Goal: Find specific page/section: Find specific page/section

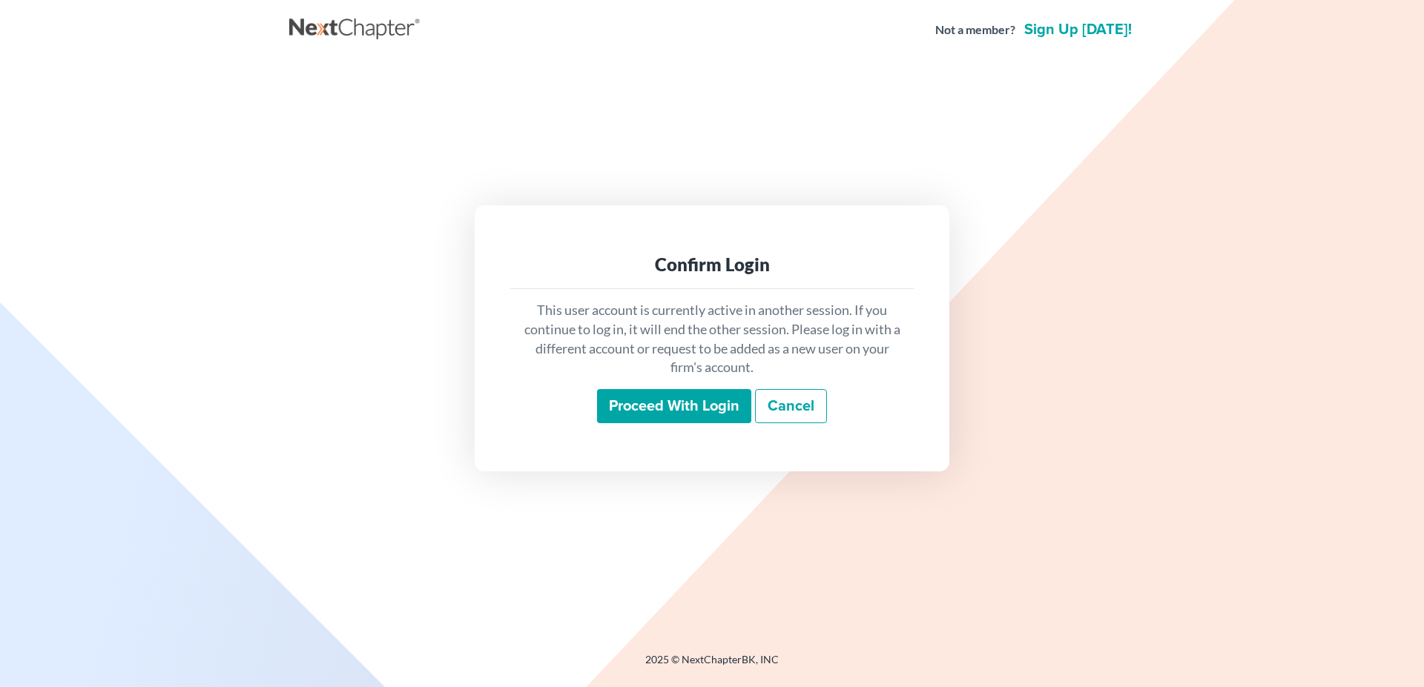
click at [670, 413] on input "Proceed with login" at bounding box center [674, 406] width 154 height 34
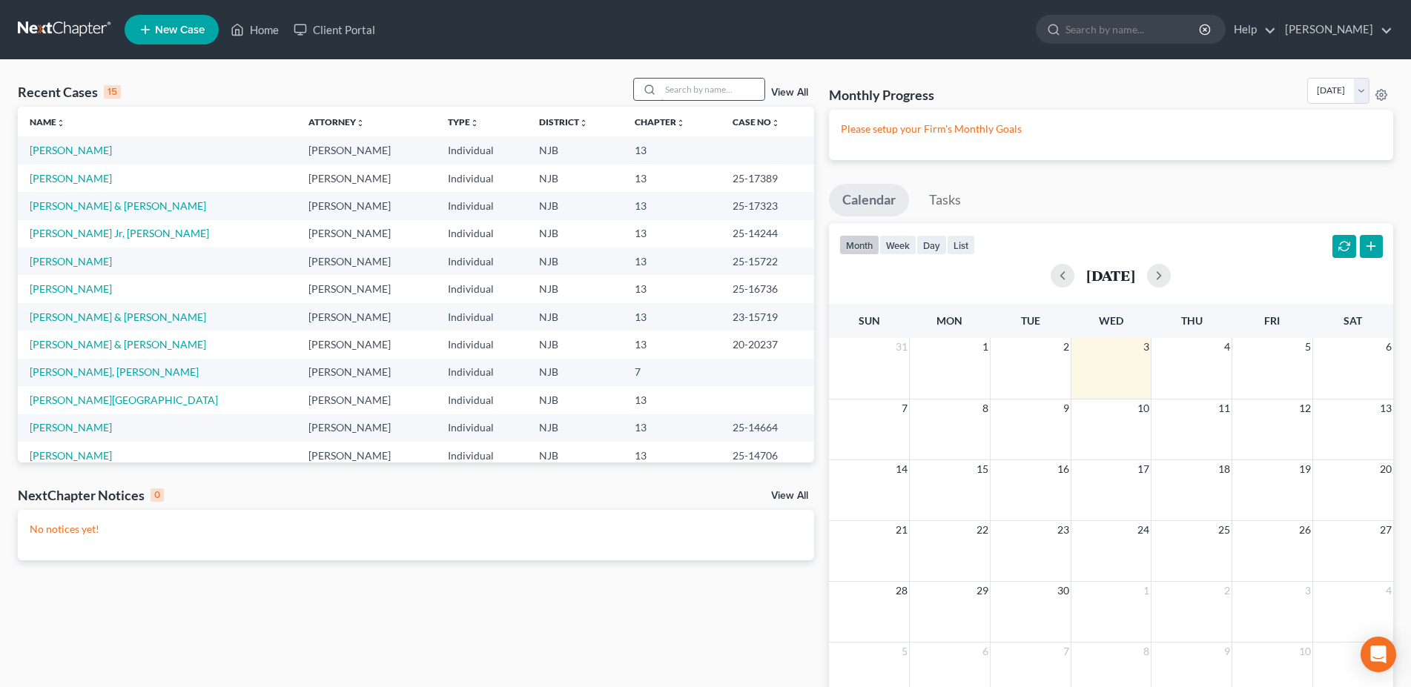
click at [663, 85] on input "search" at bounding box center [713, 90] width 104 height 22
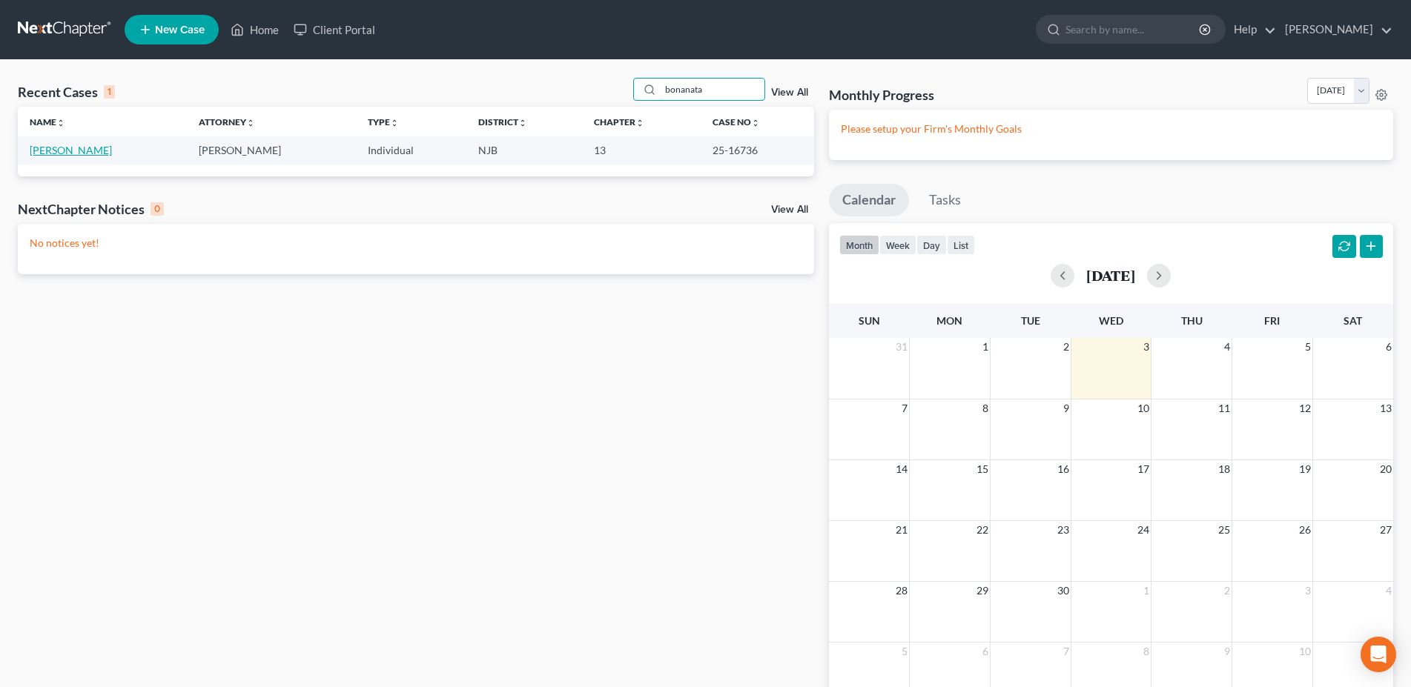
type input "bonanata"
click at [94, 152] on link "[PERSON_NAME]" at bounding box center [71, 150] width 82 height 13
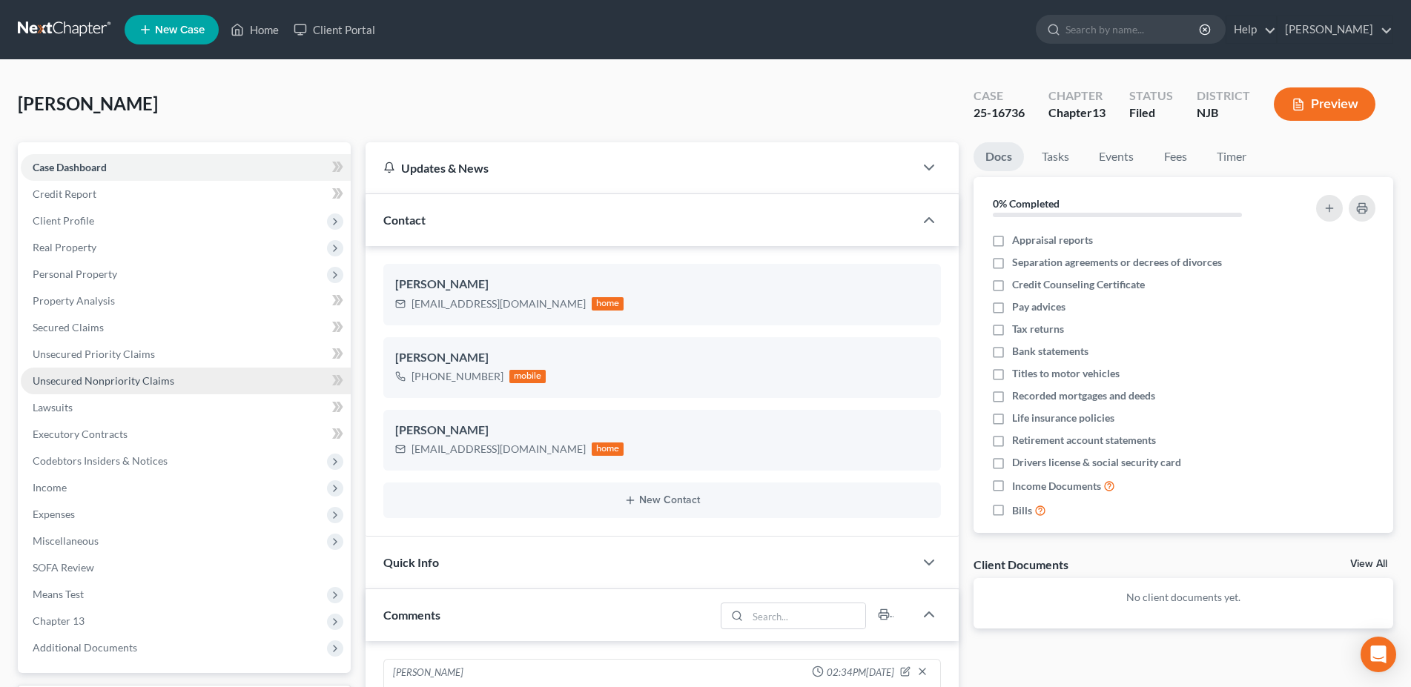
click at [182, 386] on link "Unsecured Nonpriority Claims" at bounding box center [186, 381] width 330 height 27
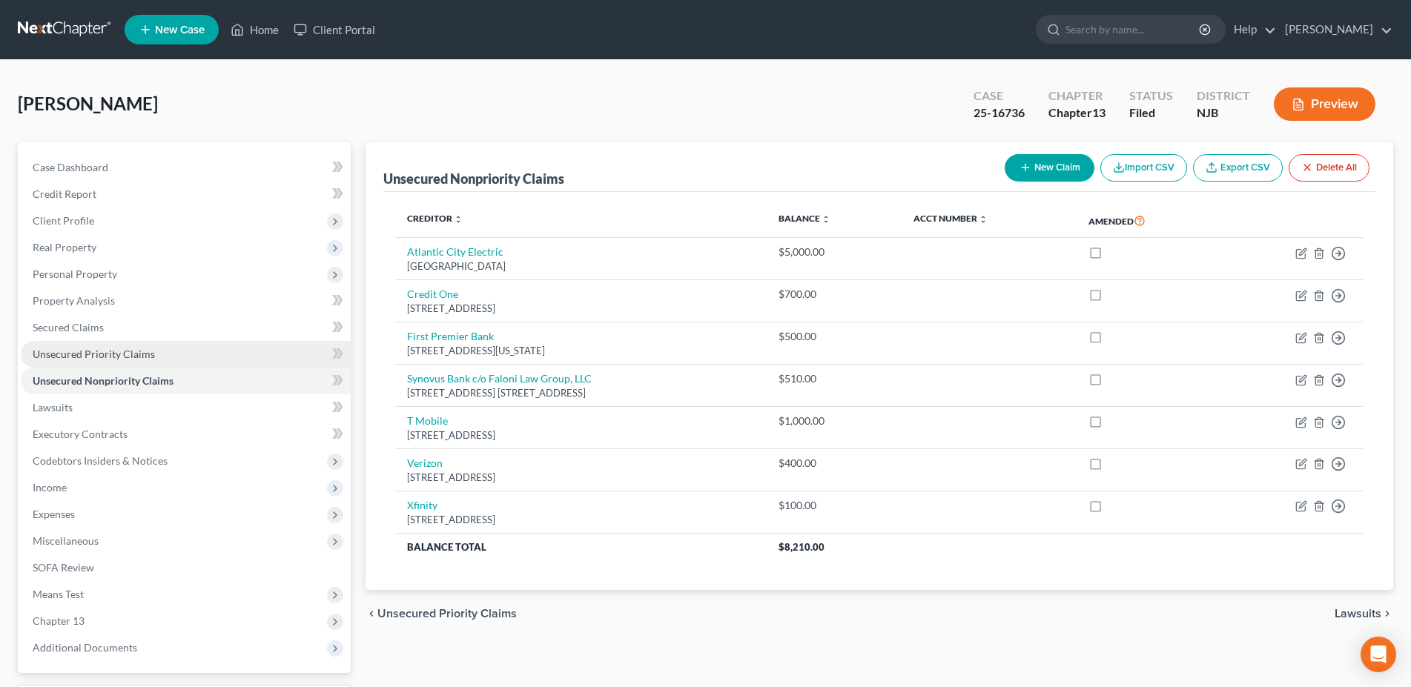
click at [209, 352] on link "Unsecured Priority Claims" at bounding box center [186, 354] width 330 height 27
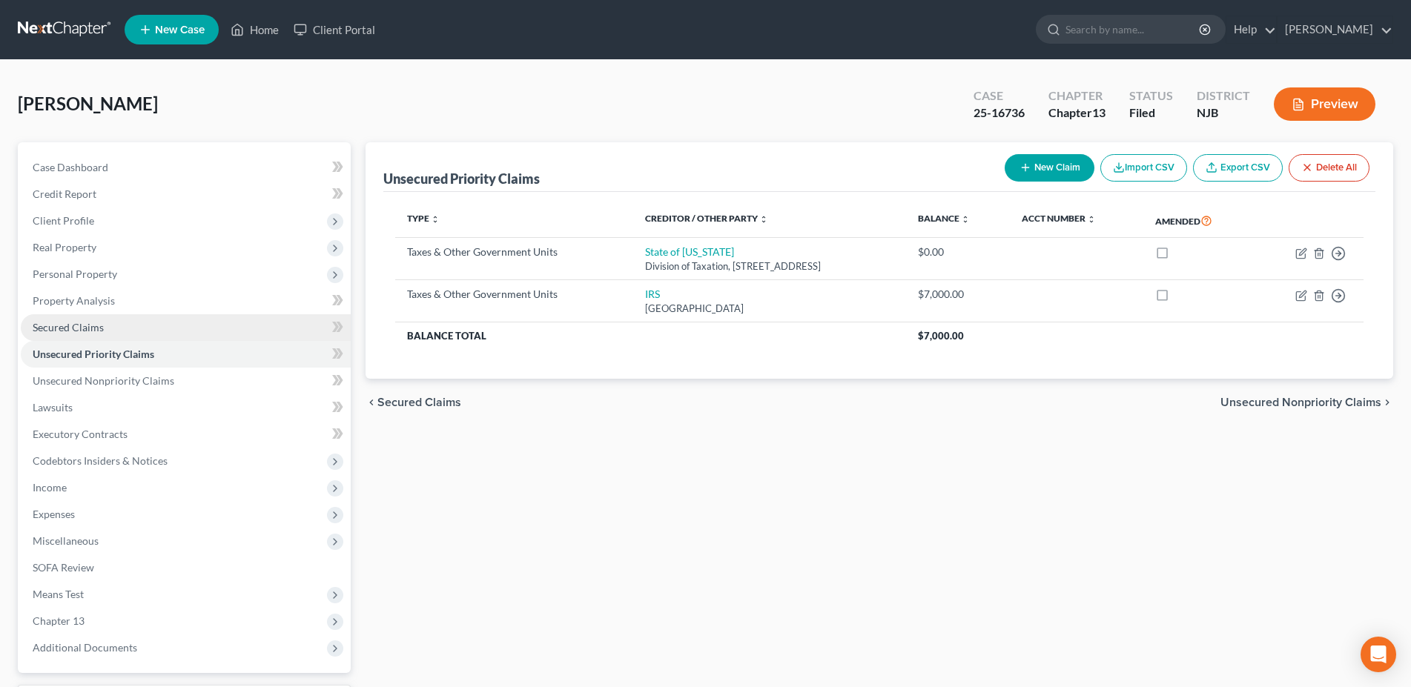
click at [202, 327] on link "Secured Claims" at bounding box center [186, 327] width 330 height 27
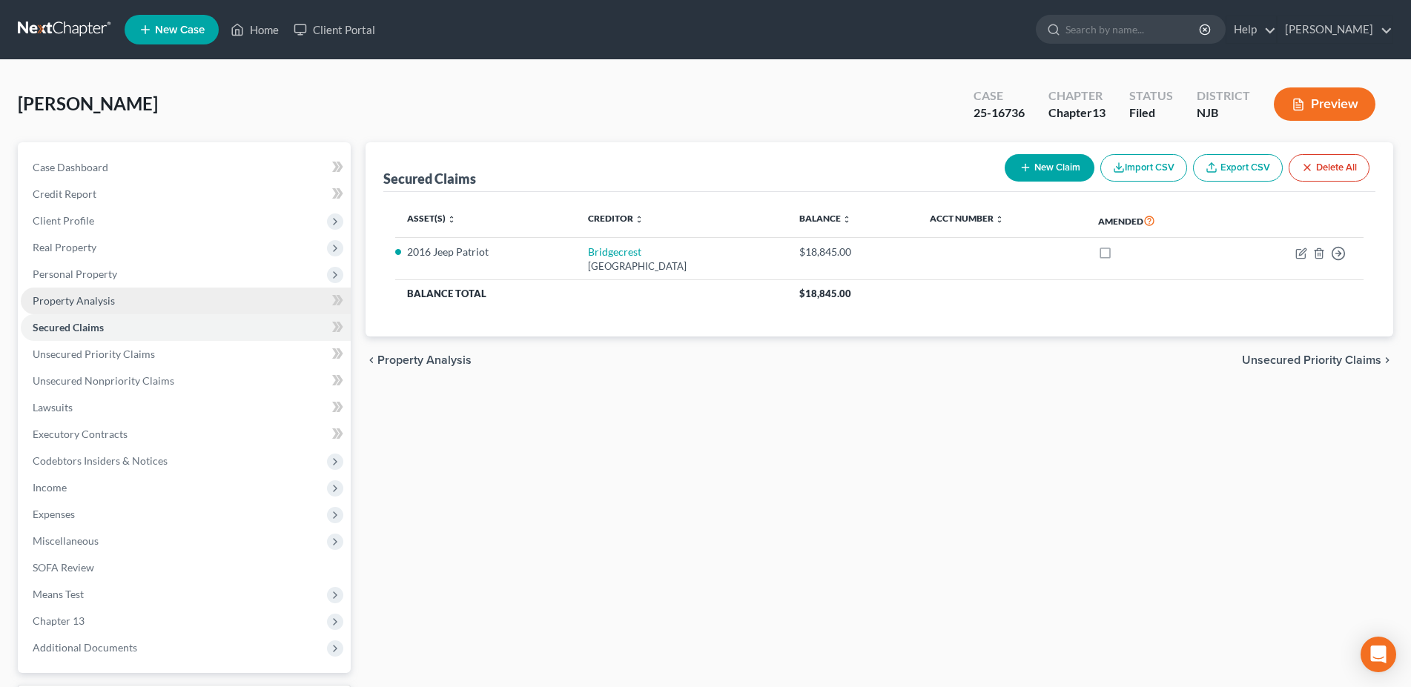
click at [202, 307] on link "Property Analysis" at bounding box center [186, 301] width 330 height 27
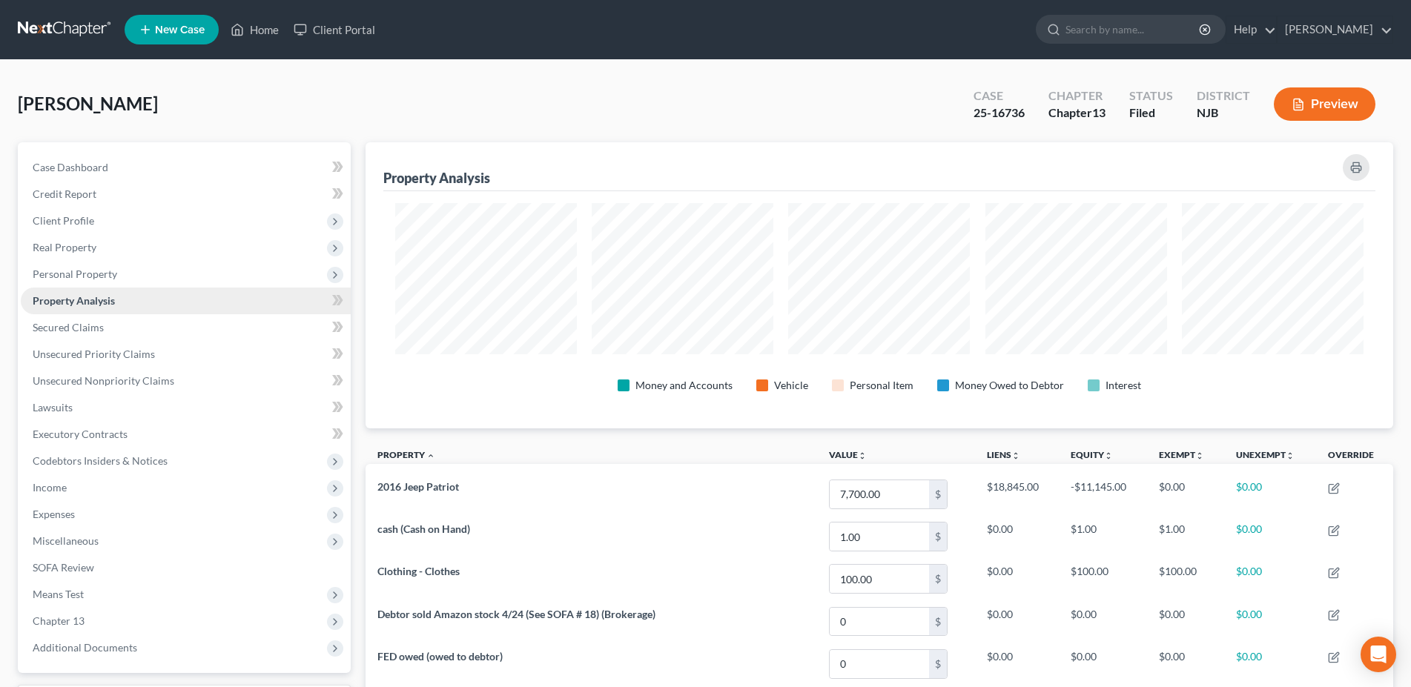
scroll to position [286, 1028]
